Goal: Transaction & Acquisition: Subscribe to service/newsletter

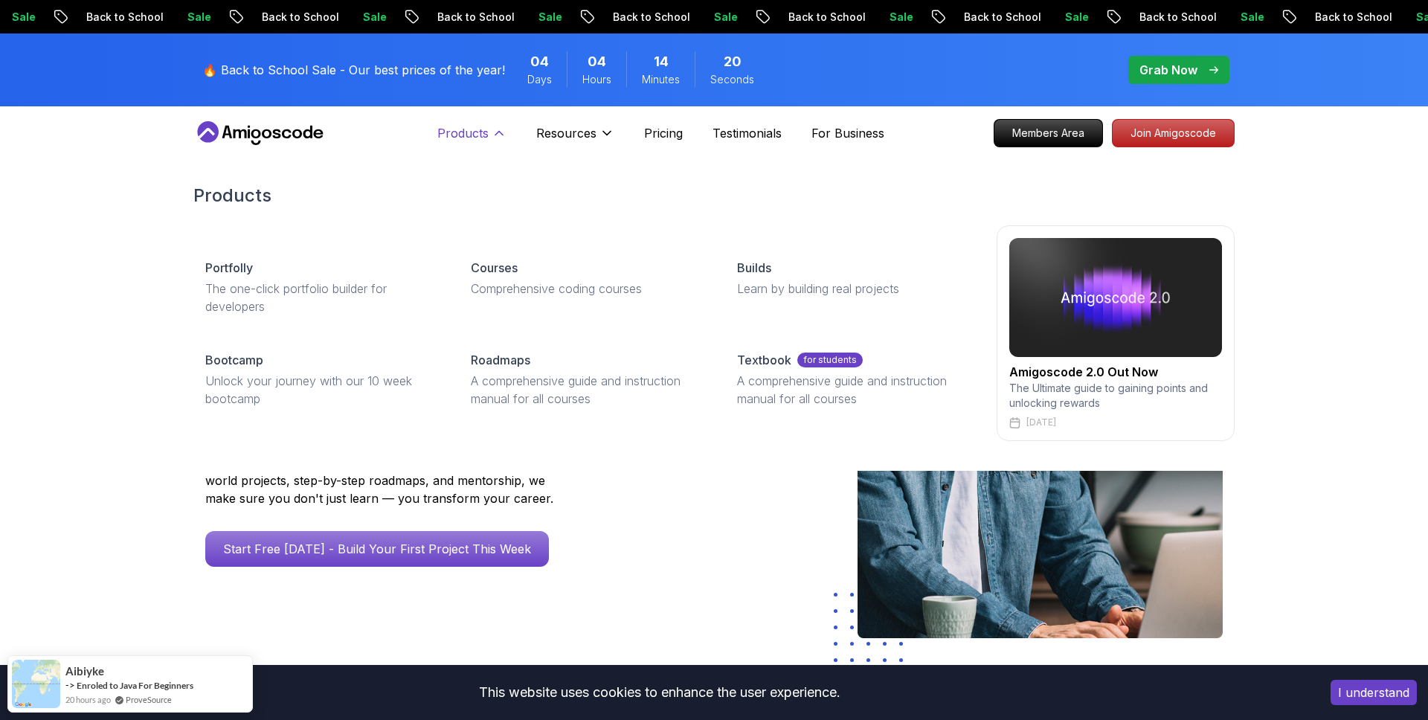
click at [484, 138] on p "Products" at bounding box center [462, 133] width 51 height 18
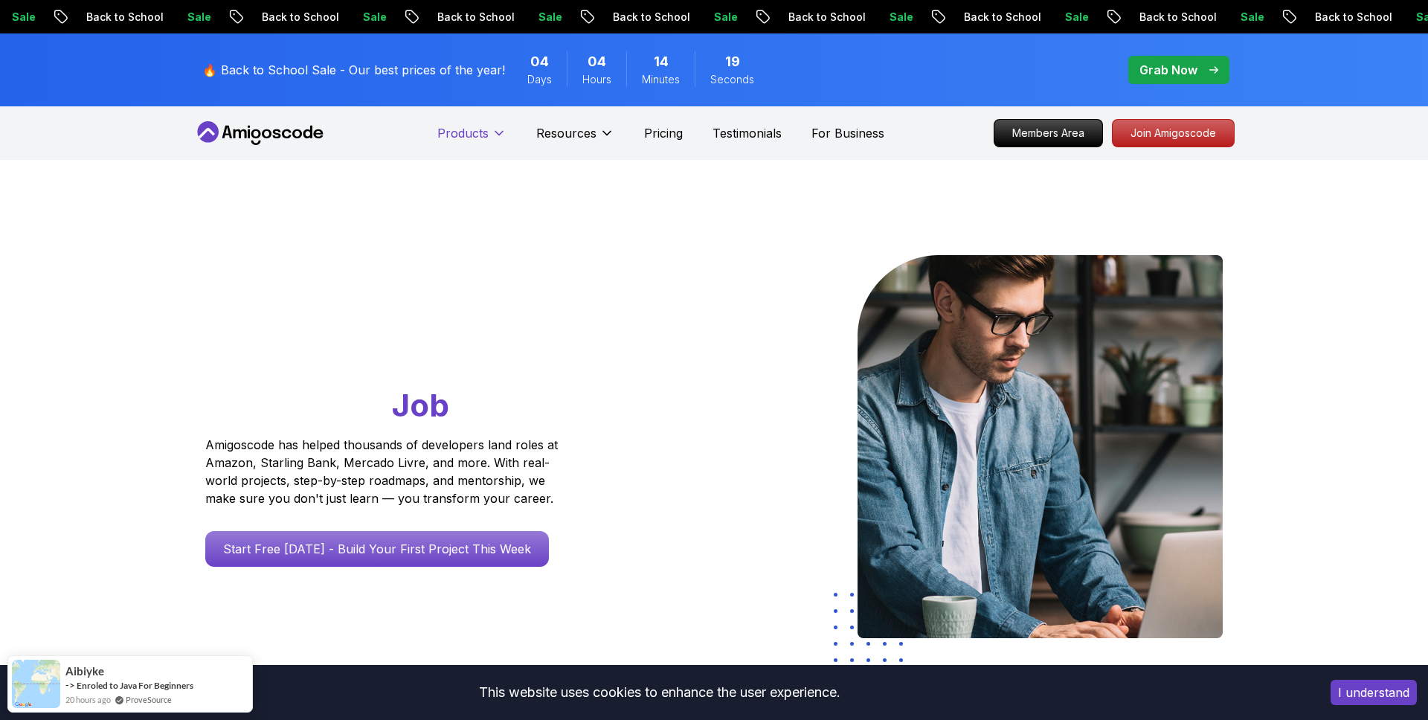
click at [484, 138] on p "Products" at bounding box center [462, 133] width 51 height 18
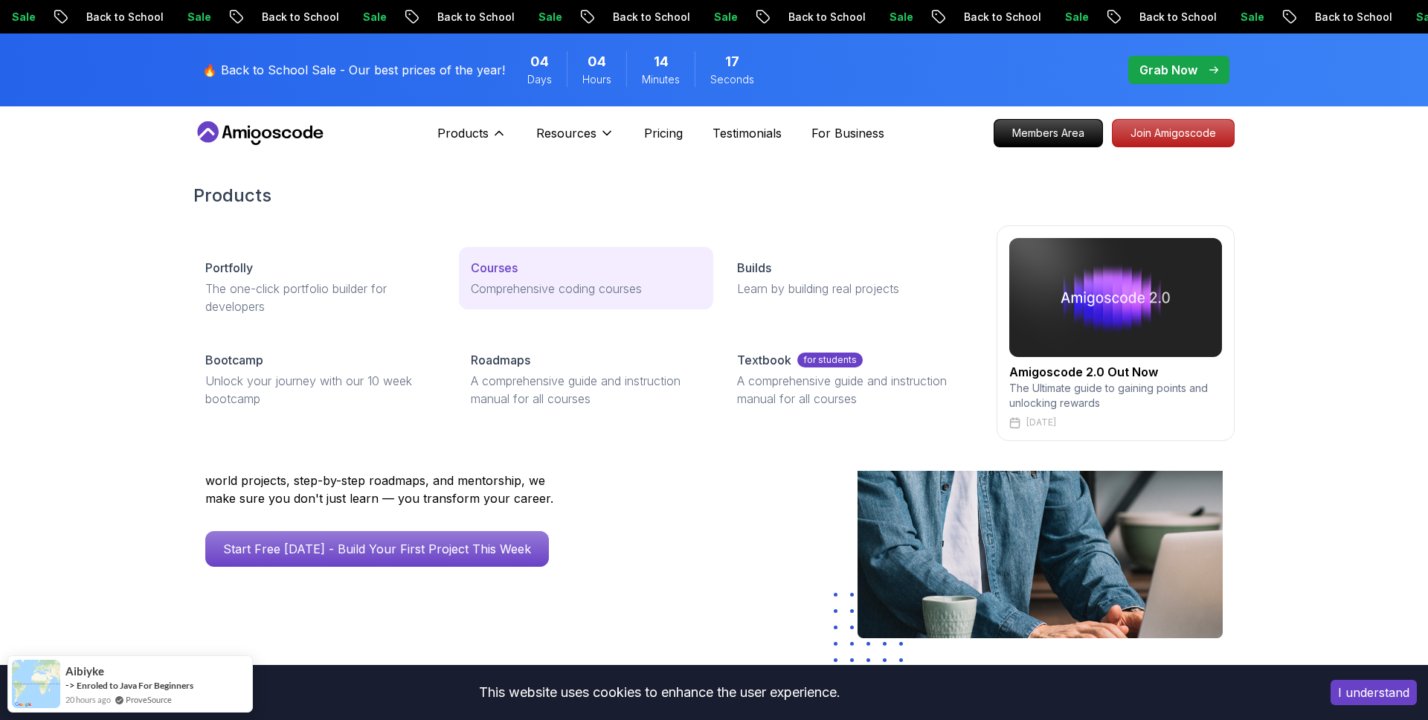
click at [510, 277] on link "Courses Comprehensive coding courses" at bounding box center [586, 278] width 254 height 62
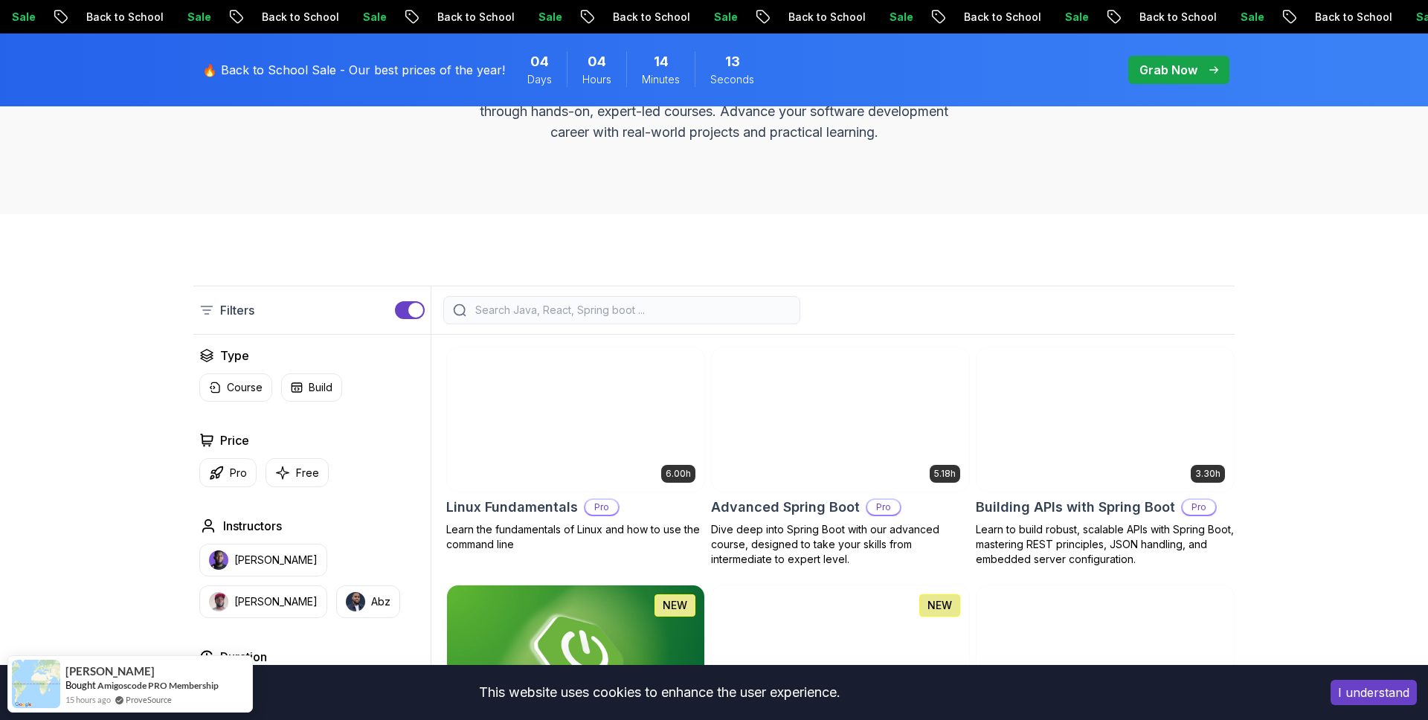
scroll to position [210, 0]
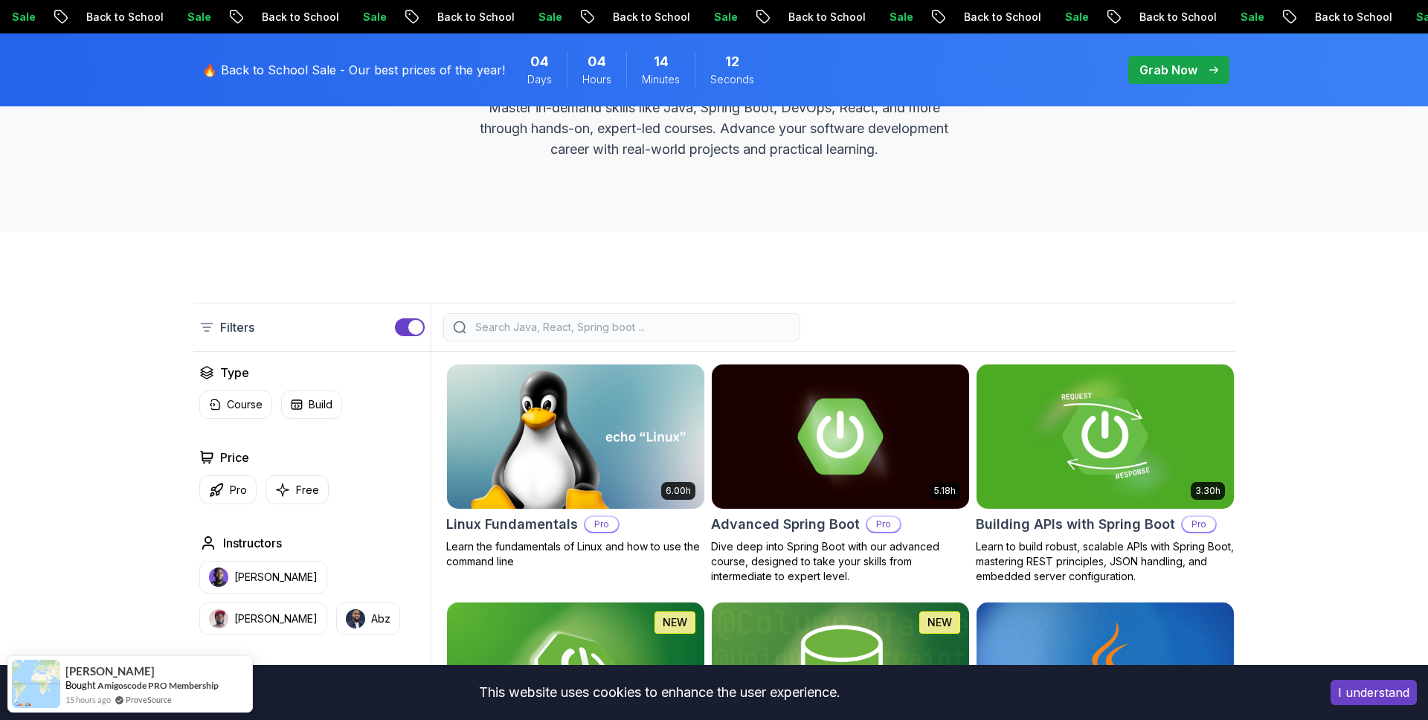
click at [578, 331] on input "search" at bounding box center [631, 327] width 318 height 15
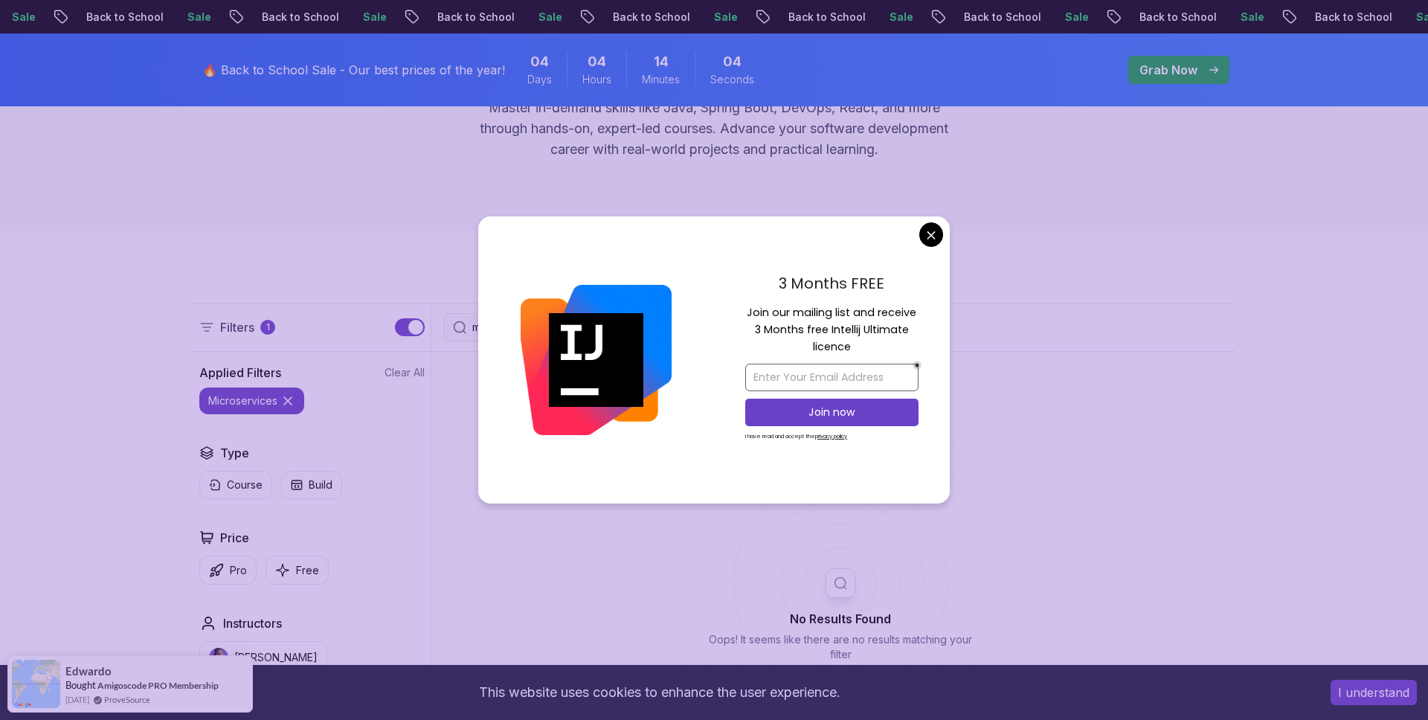
type input "microservices"
click at [839, 381] on input "email" at bounding box center [831, 378] width 173 height 28
type input "c"
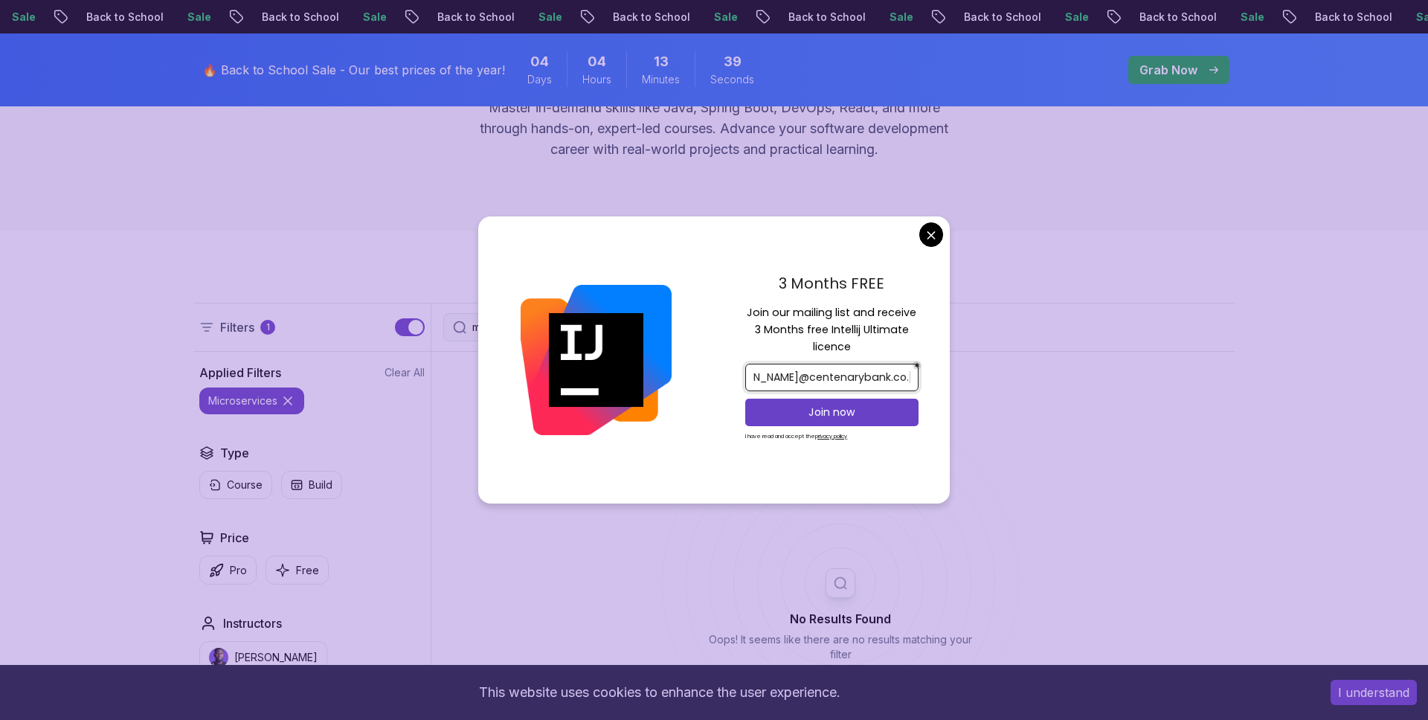
type input "aaron.bukenya@centenarybank.co.ug"
click at [860, 413] on p "Join now" at bounding box center [832, 412] width 141 height 15
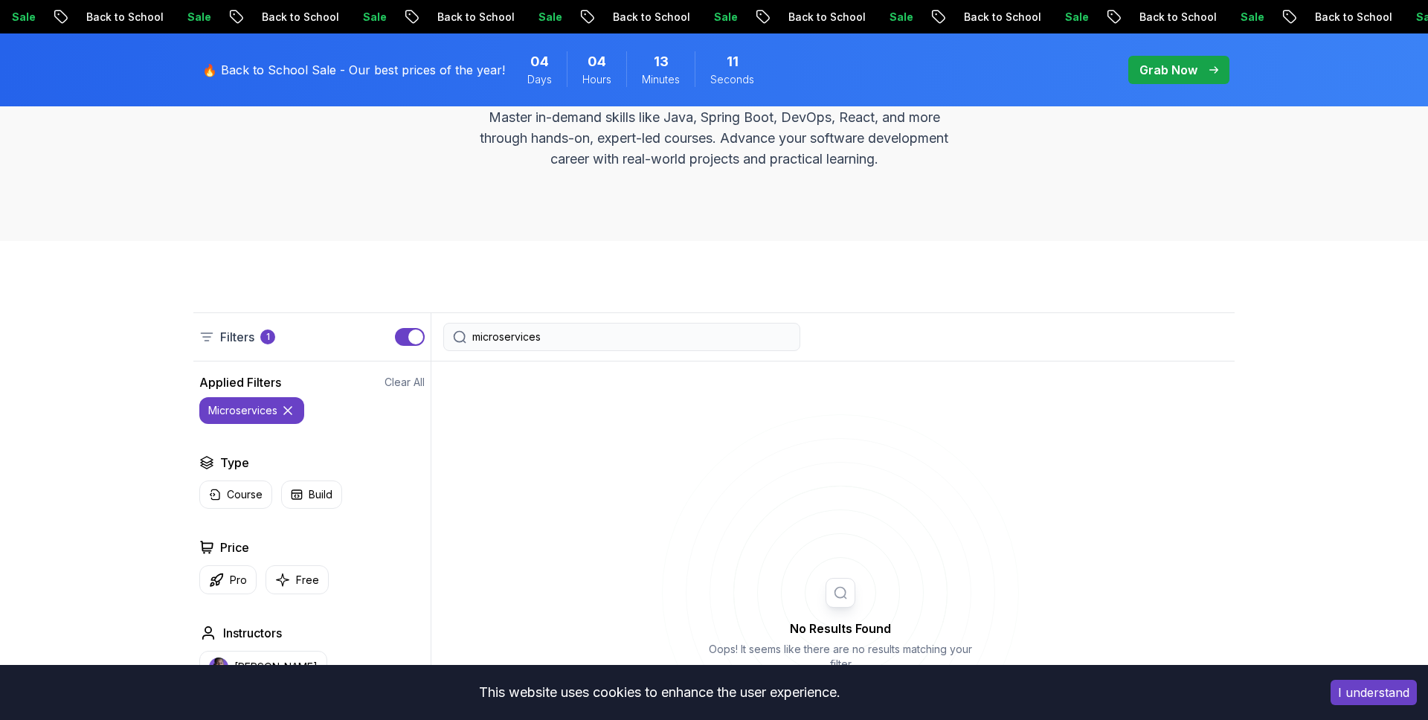
scroll to position [142, 0]
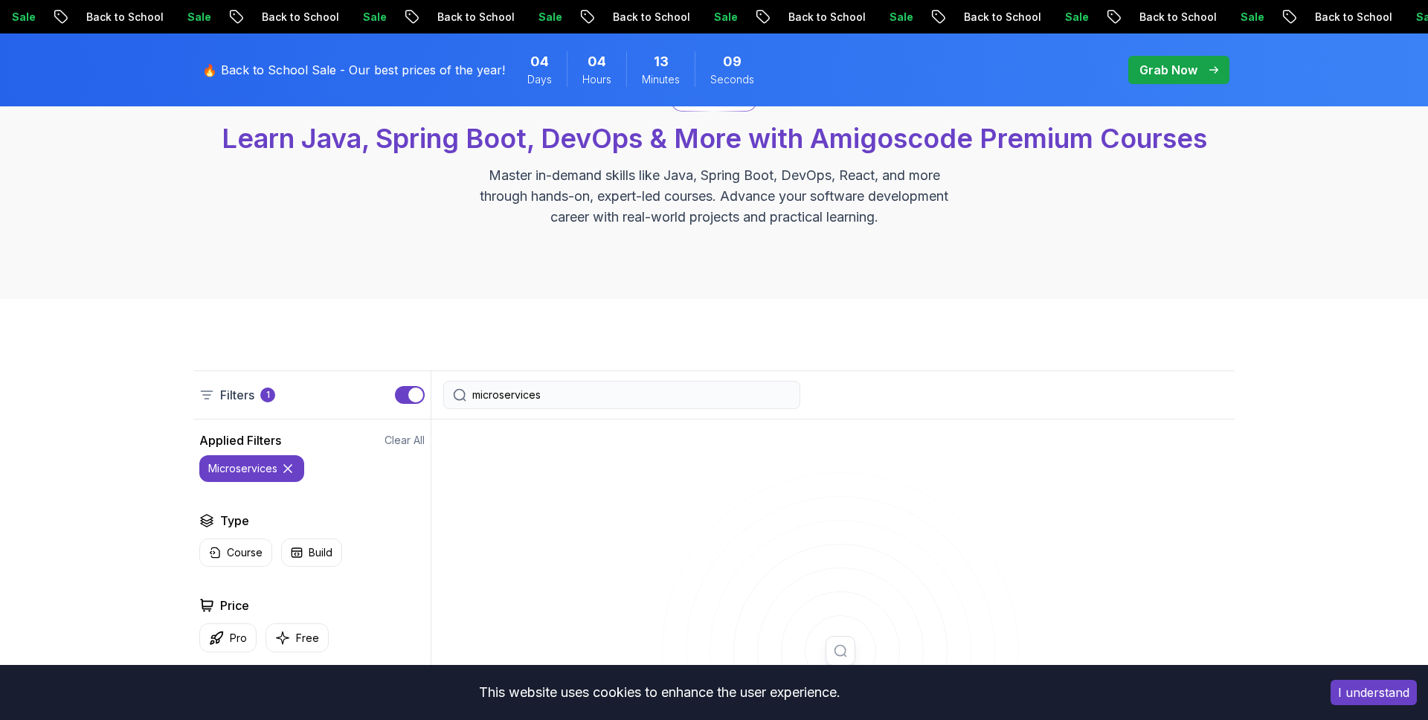
click at [254, 472] on p "microservices" at bounding box center [242, 468] width 69 height 15
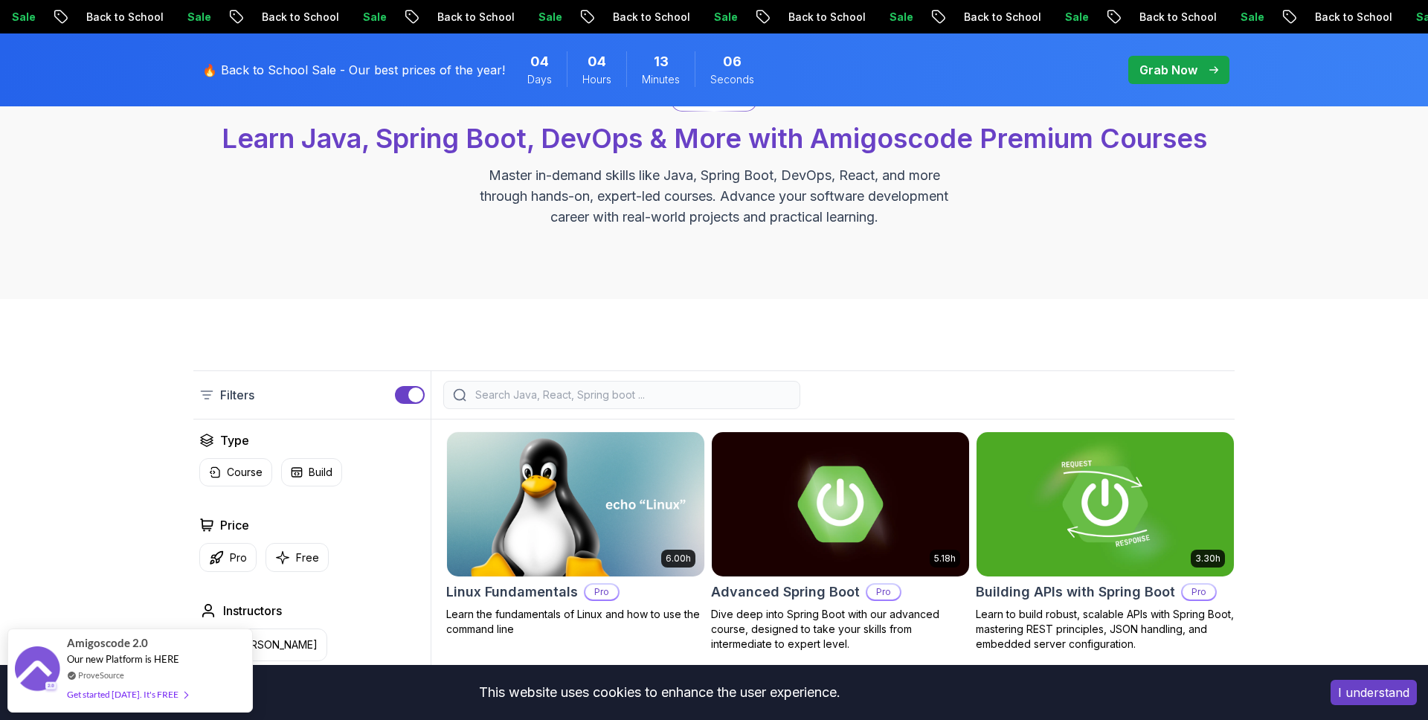
click at [491, 394] on input "search" at bounding box center [631, 394] width 318 height 15
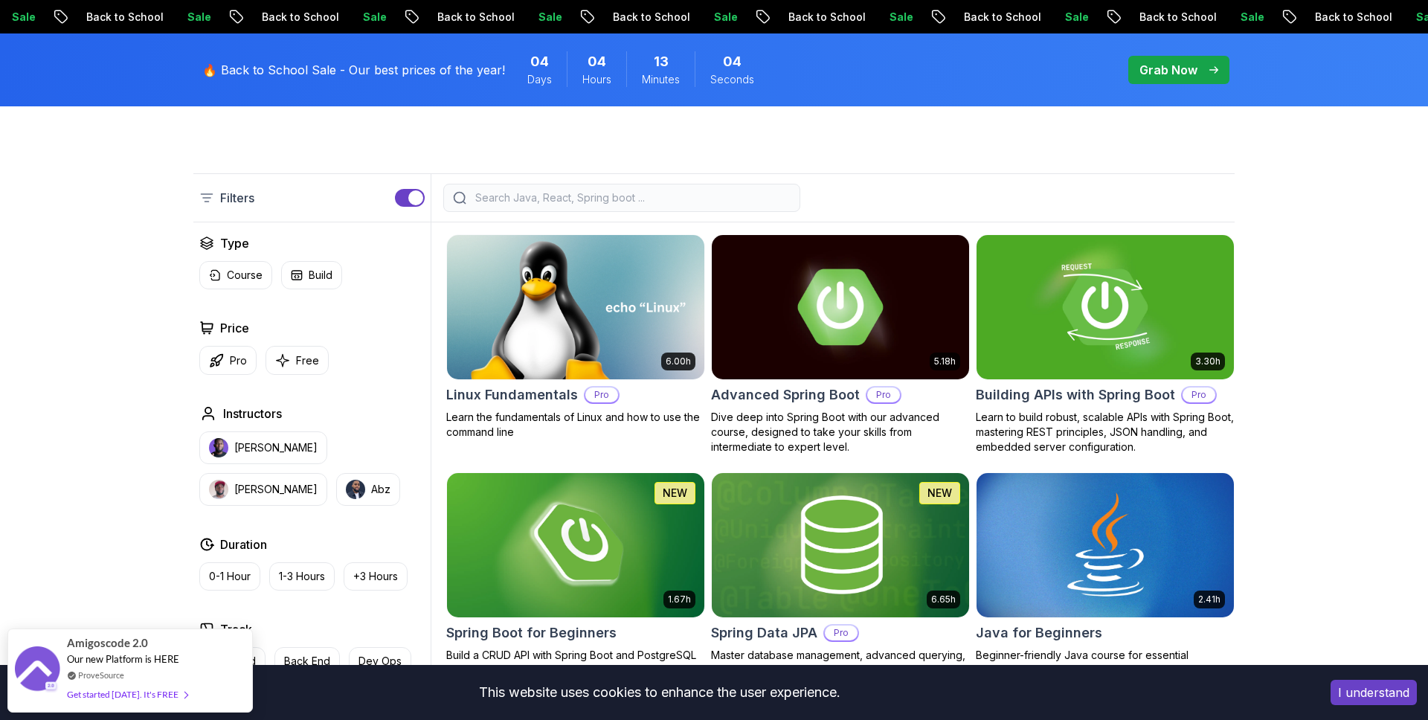
scroll to position [338, 0]
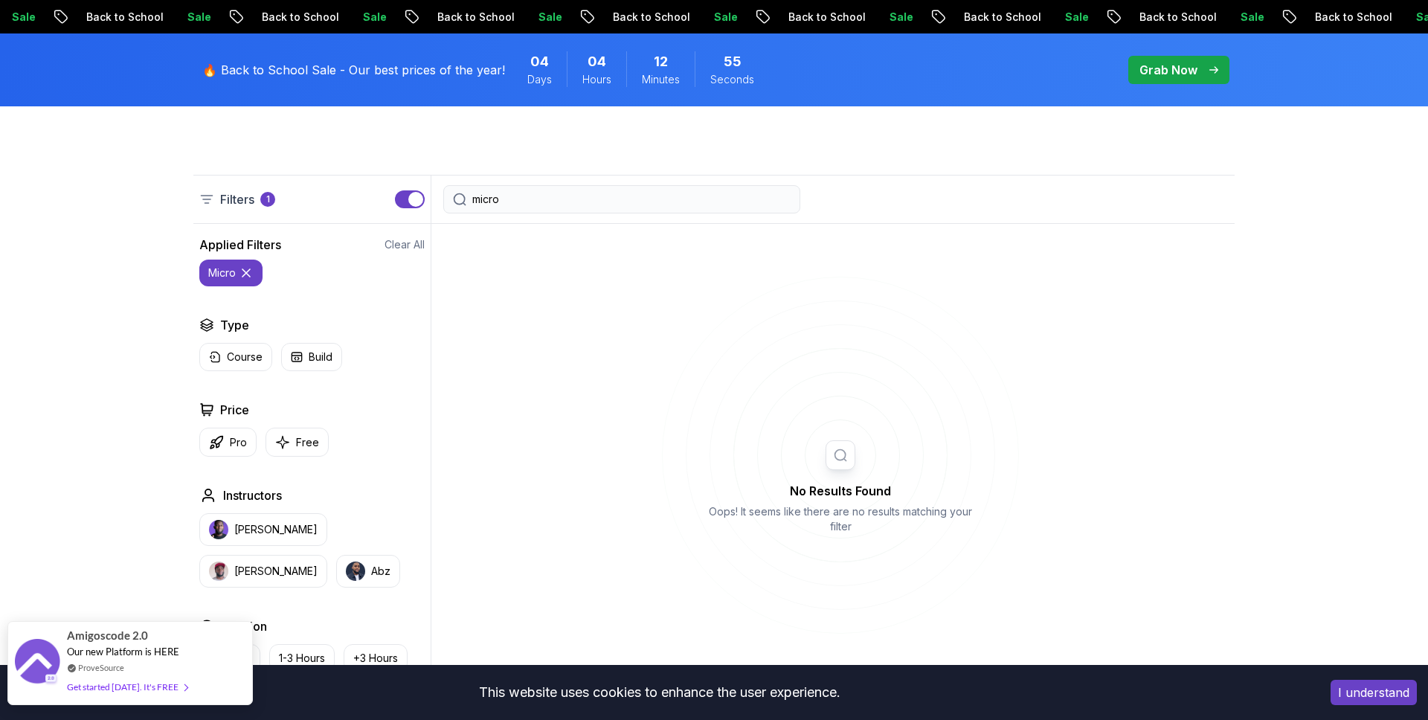
type input "micro"
click at [110, 681] on div "Get started [DATE]. It's FREE" at bounding box center [127, 686] width 120 height 17
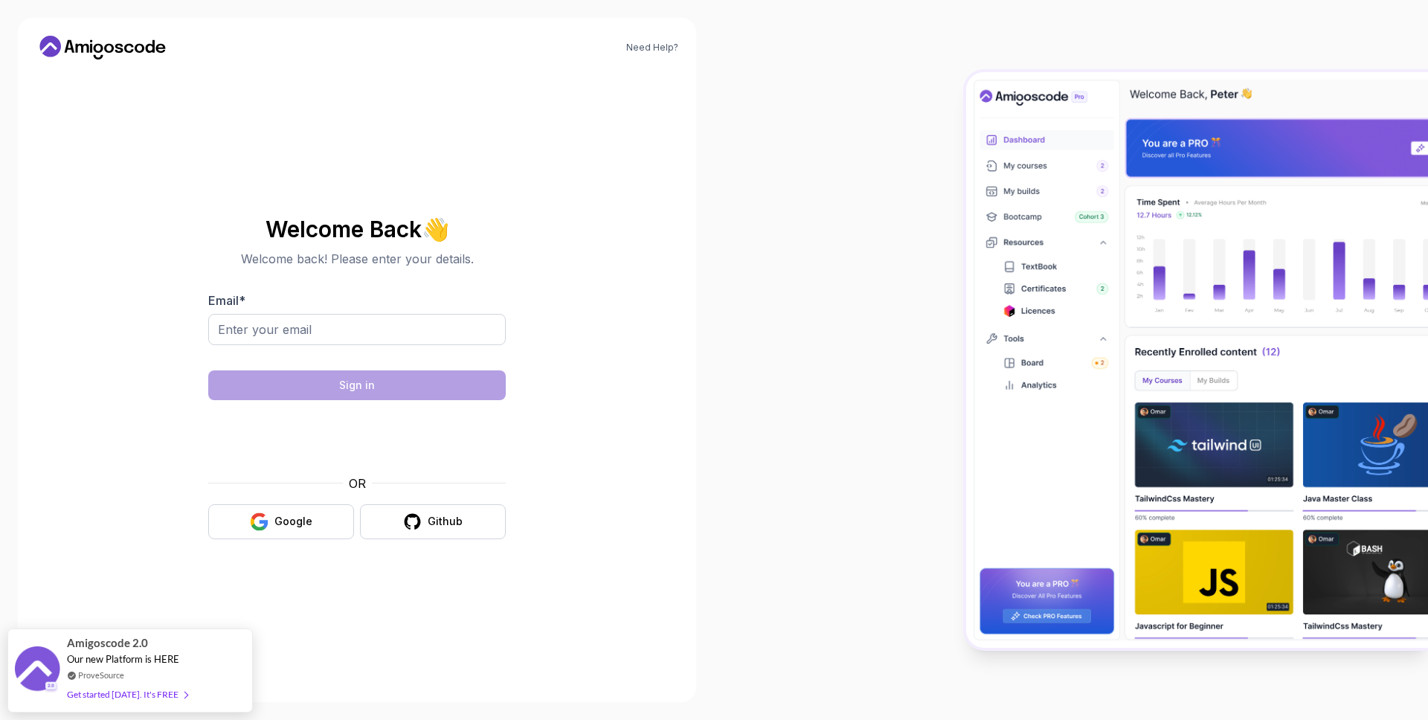
click at [322, 250] on p "Welcome back! Please enter your details." at bounding box center [356, 259] width 297 height 18
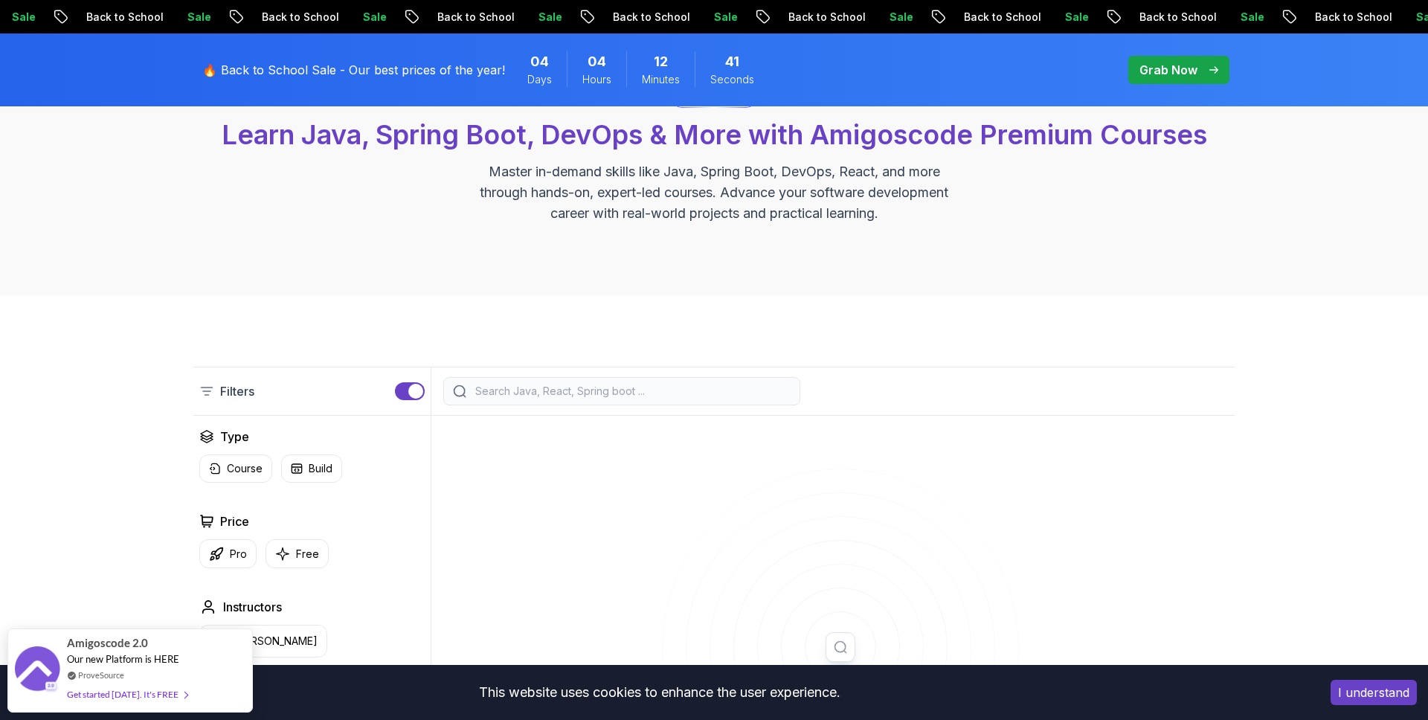
scroll to position [158, 0]
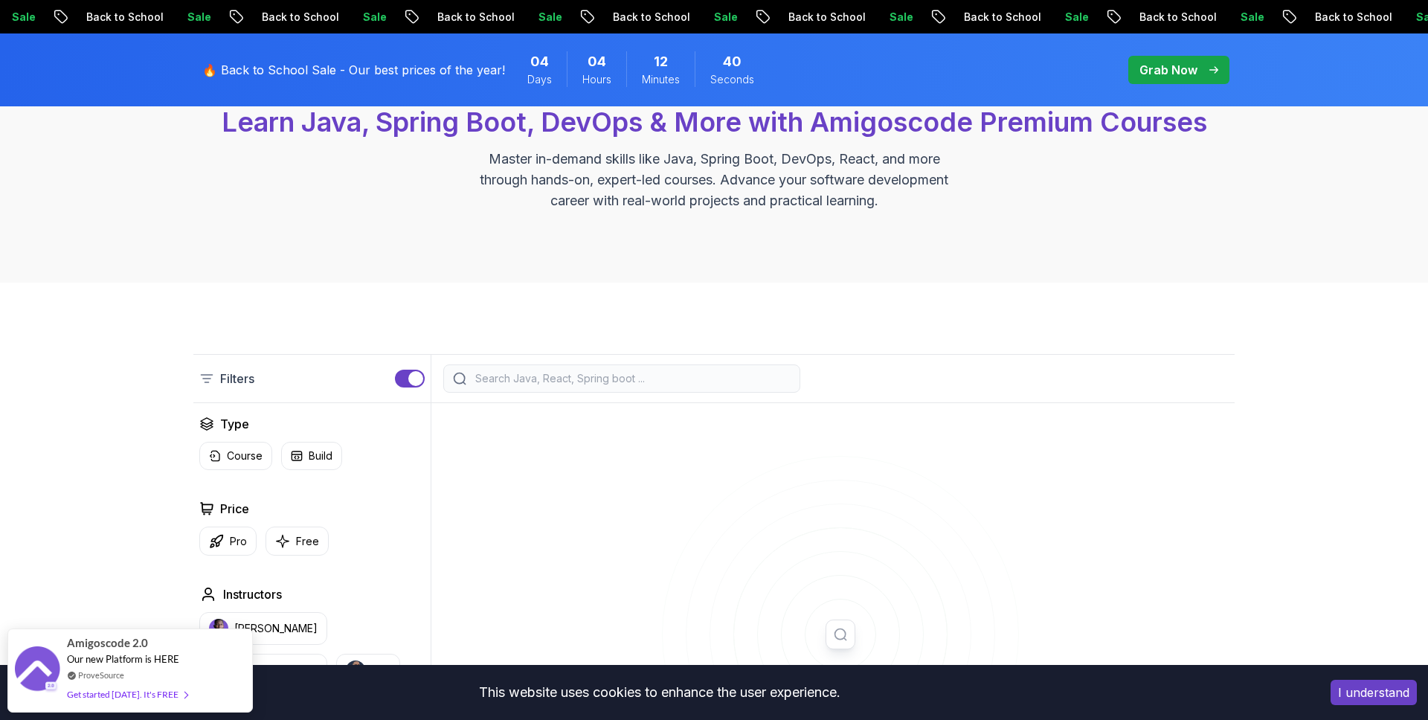
click at [481, 383] on input "search" at bounding box center [631, 378] width 318 height 15
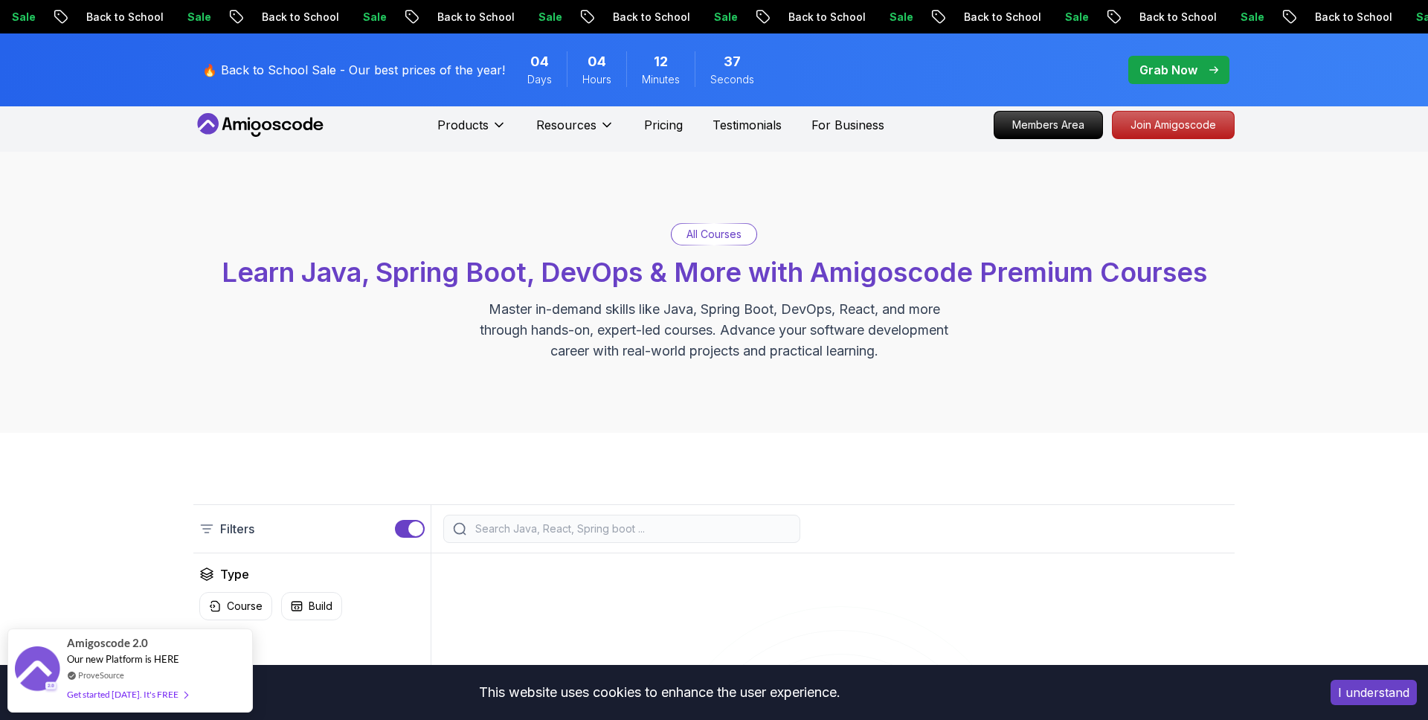
scroll to position [0, 0]
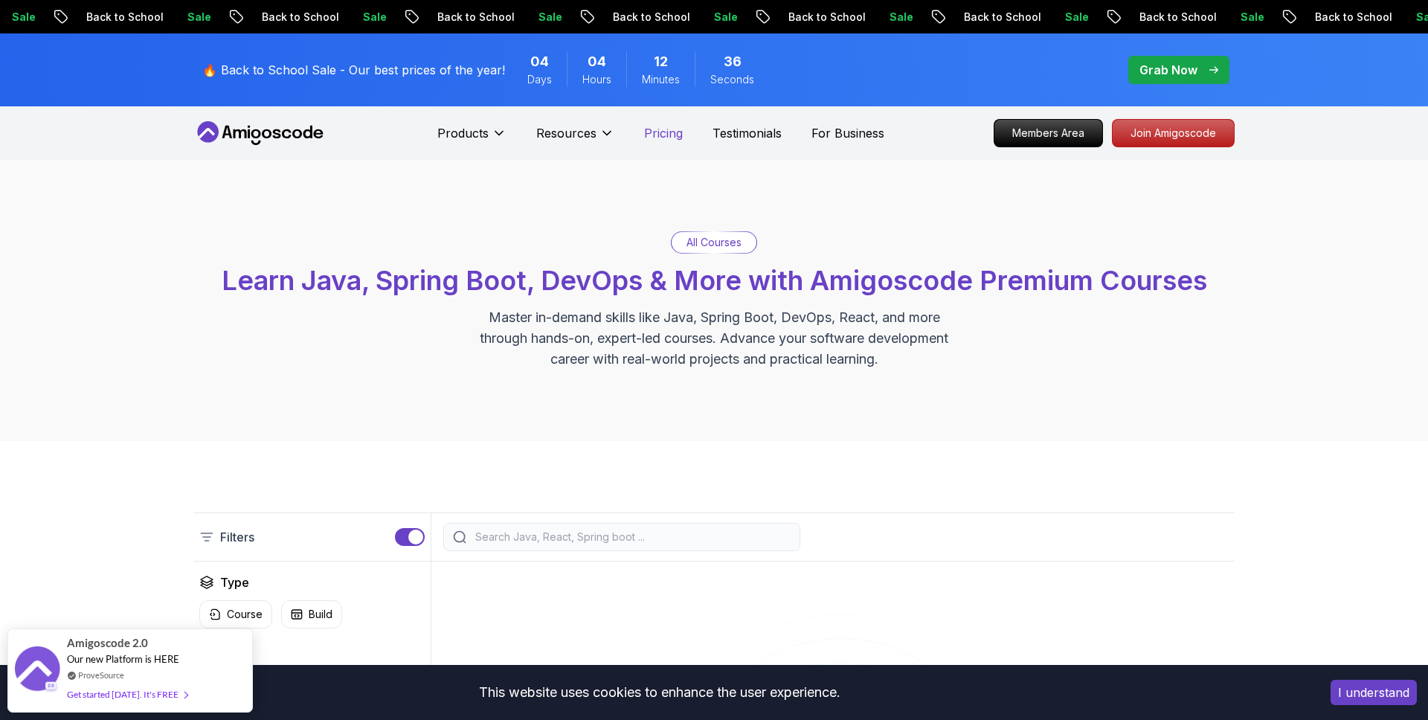
click at [669, 130] on p "Pricing" at bounding box center [663, 133] width 39 height 18
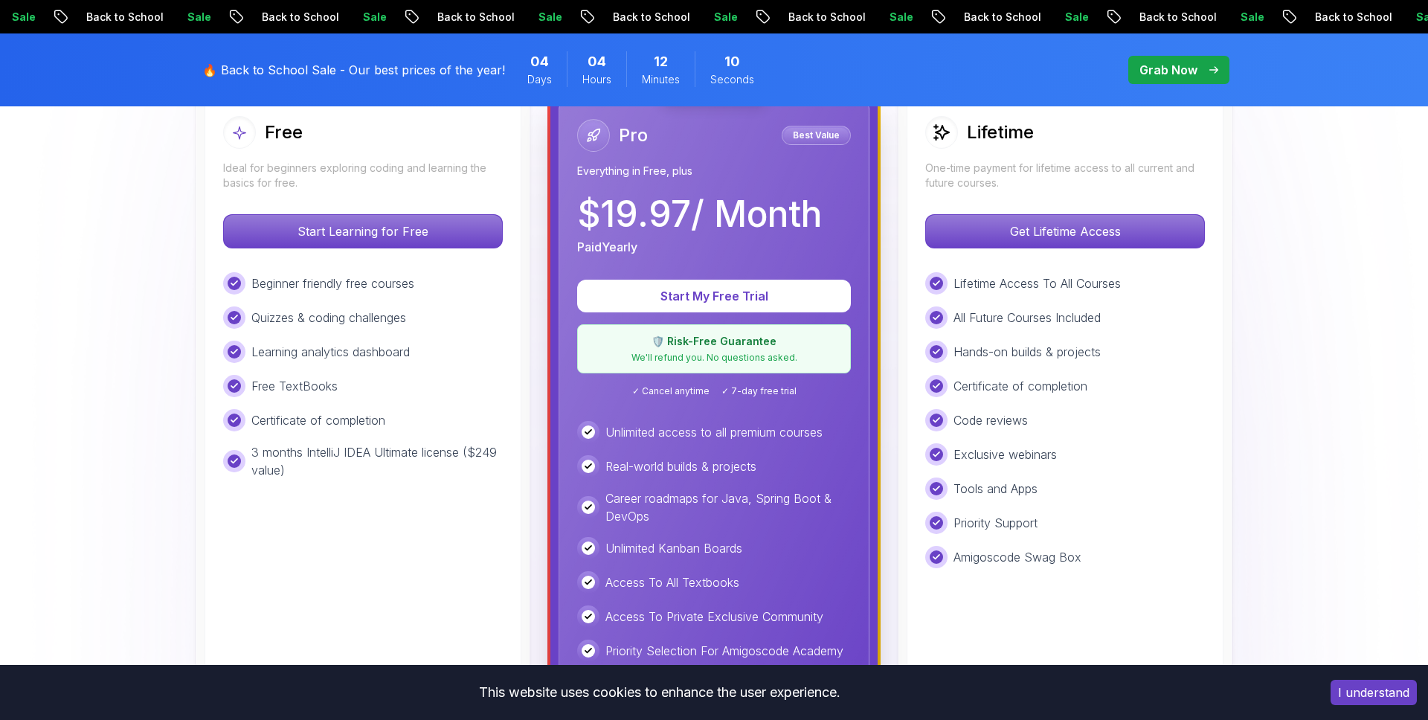
scroll to position [450, 0]
